Goal: Navigation & Orientation: Find specific page/section

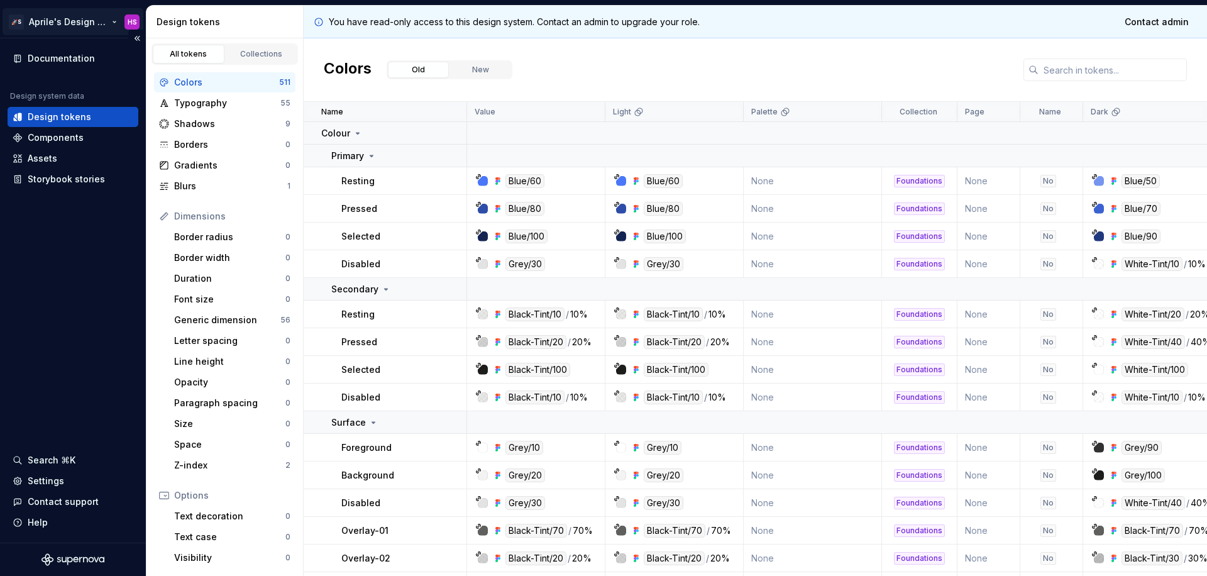
click at [125, 20] on html "🚀S Aprile's Design System HS Documentation Design system data Design tokens Com…" at bounding box center [603, 288] width 1207 height 576
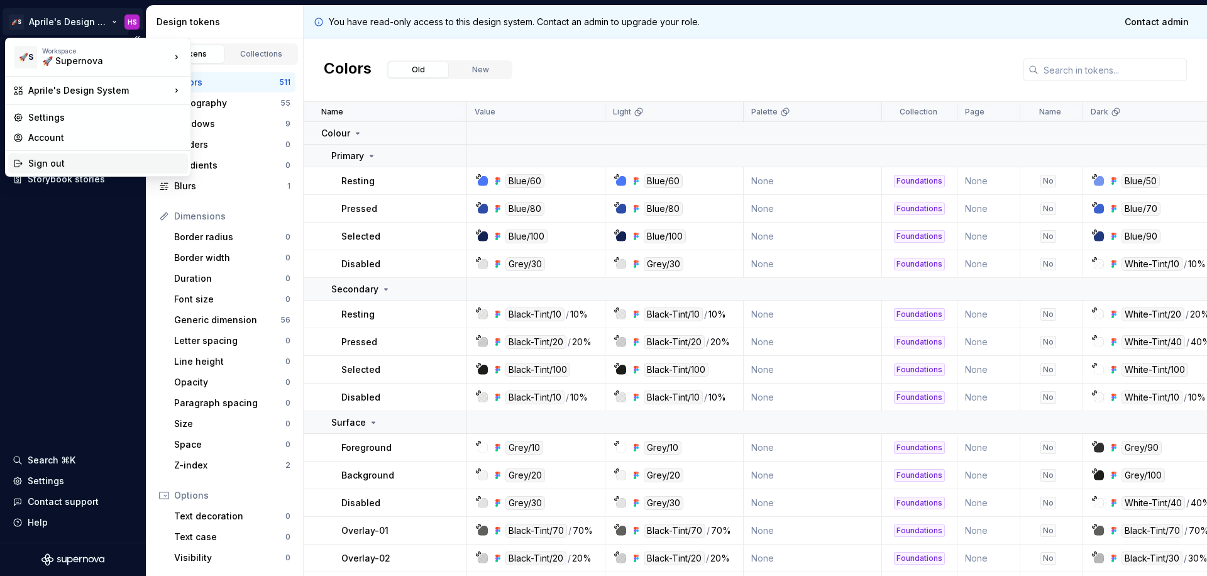
click at [91, 167] on div "Sign out" at bounding box center [105, 163] width 155 height 13
